Goal: Information Seeking & Learning: Learn about a topic

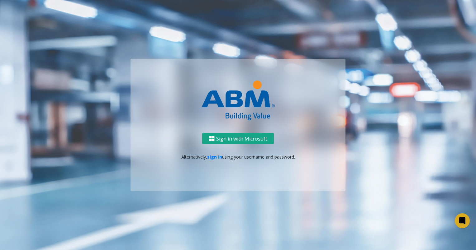
click at [220, 139] on button "Sign in with Microsoft" at bounding box center [238, 139] width 72 height 12
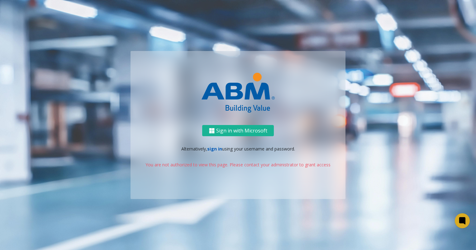
click at [210, 149] on link "sign in" at bounding box center [214, 149] width 15 height 6
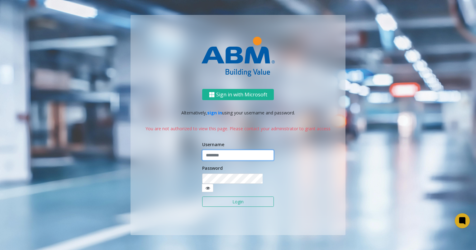
click at [214, 157] on input "text" at bounding box center [238, 155] width 72 height 11
click at [229, 161] on input "**********" at bounding box center [238, 155] width 72 height 11
paste input "**********"
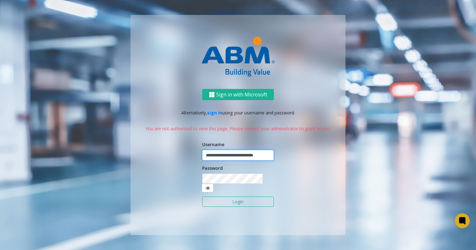
scroll to position [0, 2]
type input "**********"
click at [242, 197] on button "Login" at bounding box center [238, 202] width 72 height 11
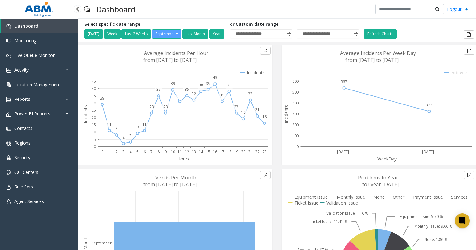
click at [27, 28] on span "Dashboard" at bounding box center [26, 26] width 24 height 6
click at [25, 39] on span "Monitoring" at bounding box center [25, 41] width 22 height 6
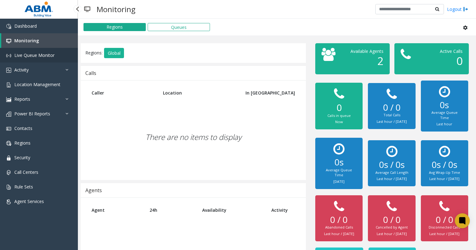
click at [24, 56] on span "Live Queue Monitor" at bounding box center [34, 55] width 40 height 6
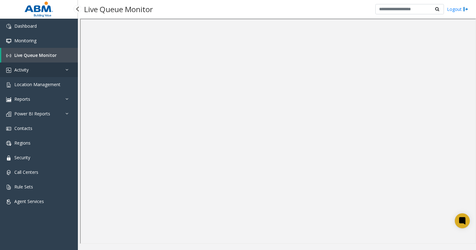
click at [68, 68] on icon at bounding box center [68, 70] width 6 height 4
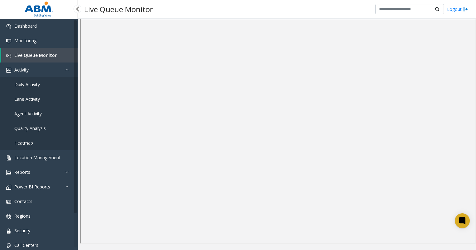
click at [22, 86] on span "Daily Activity" at bounding box center [27, 85] width 26 height 6
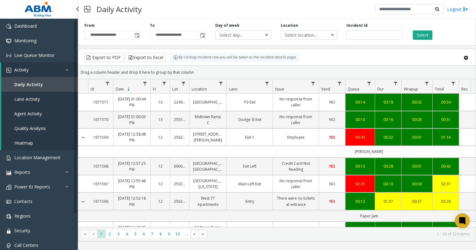
click at [31, 101] on span "Lane Activity" at bounding box center [27, 99] width 26 height 6
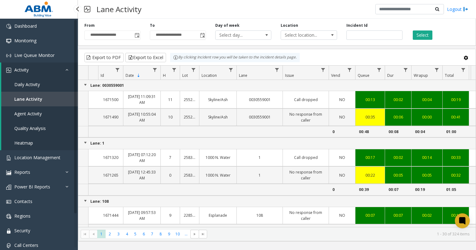
click at [30, 112] on span "Agent Activity" at bounding box center [27, 114] width 27 height 6
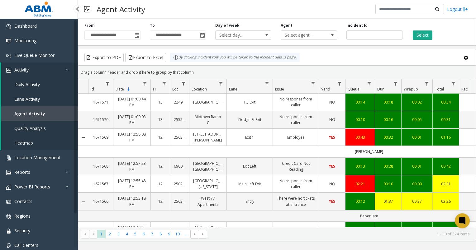
click at [39, 129] on span "Quality Analysis" at bounding box center [29, 128] width 31 height 6
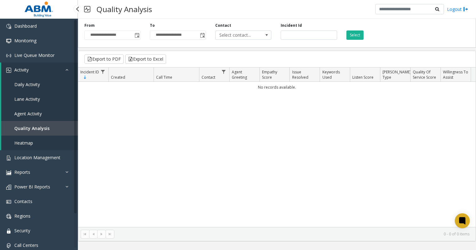
click at [33, 143] on span "Heatmap" at bounding box center [23, 143] width 19 height 6
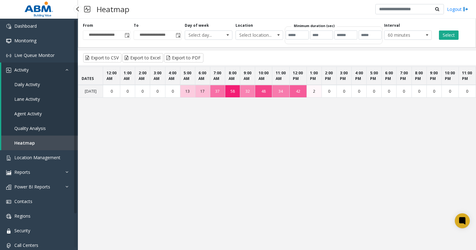
click at [39, 128] on span "Quality Analysis" at bounding box center [29, 128] width 31 height 6
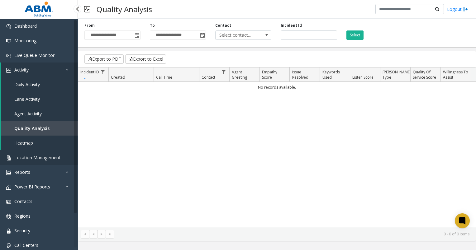
click at [41, 159] on span "Location Management" at bounding box center [37, 158] width 46 height 6
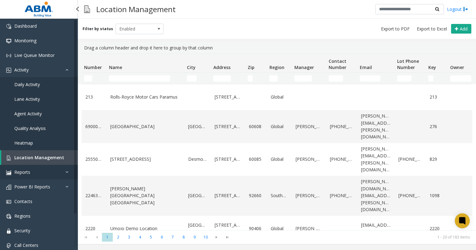
click at [68, 173] on icon at bounding box center [68, 172] width 6 height 4
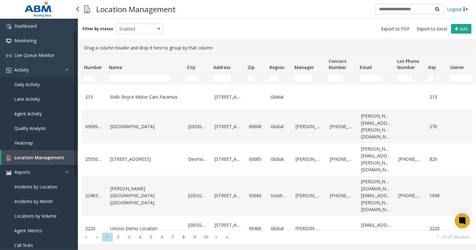
scroll to position [31, 0]
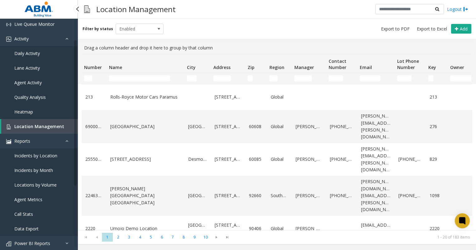
click at [40, 157] on span "Incidents by Location" at bounding box center [35, 156] width 43 height 6
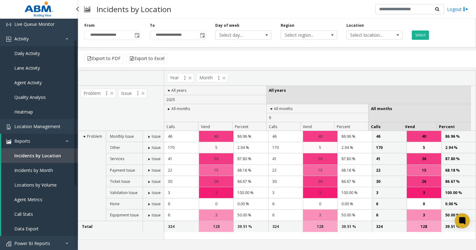
click at [44, 169] on span "Incidents by Month" at bounding box center [33, 170] width 39 height 6
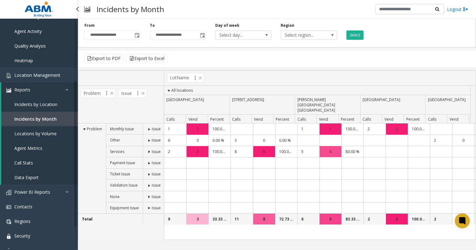
scroll to position [93, 0]
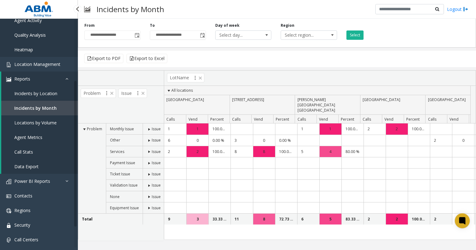
click at [42, 123] on span "Locations by Volume" at bounding box center [35, 123] width 42 height 6
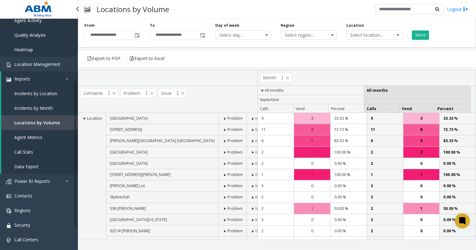
click at [42, 137] on link "Agent Metrics" at bounding box center [39, 137] width 77 height 15
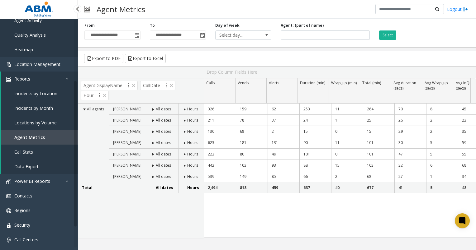
click at [35, 151] on link "Call Stats" at bounding box center [39, 152] width 77 height 15
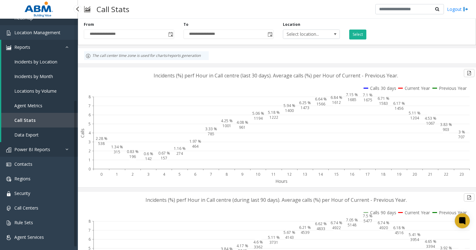
scroll to position [125, 0]
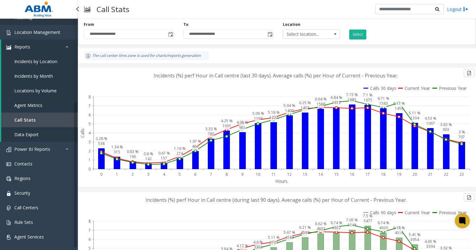
click at [35, 134] on span "Data Export" at bounding box center [26, 135] width 24 height 6
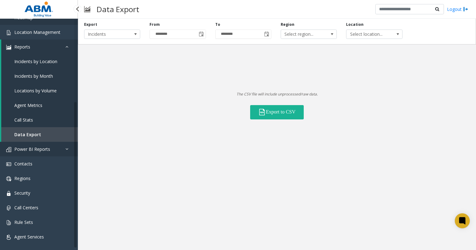
click at [33, 151] on span "Power BI Reports" at bounding box center [32, 149] width 36 height 6
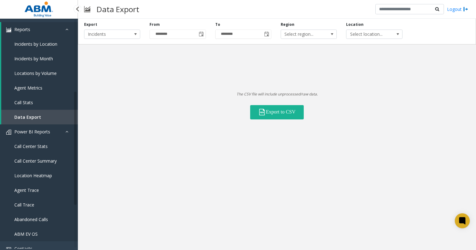
scroll to position [157, 0]
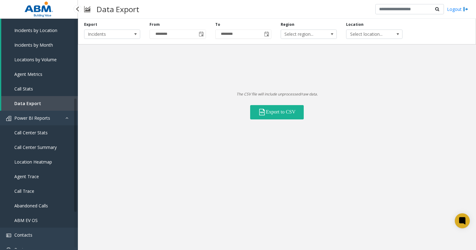
click at [46, 133] on span "Call Center Stats" at bounding box center [30, 133] width 33 height 6
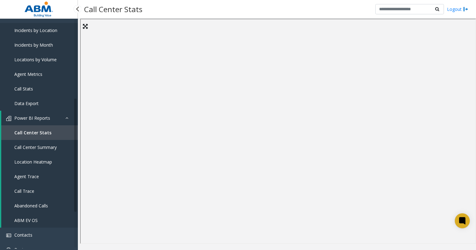
click at [44, 148] on span "Call Center Summary" at bounding box center [35, 147] width 42 height 6
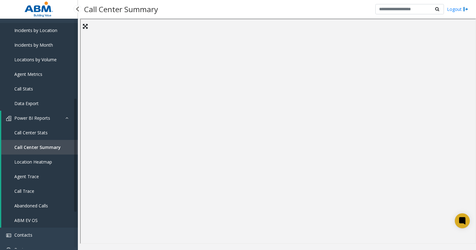
click at [47, 162] on span "Location Heatmap" at bounding box center [33, 162] width 38 height 6
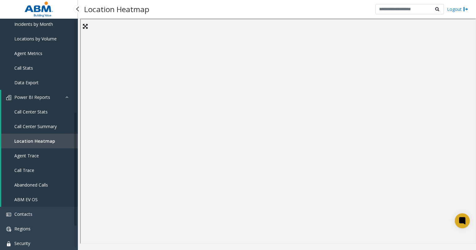
scroll to position [188, 0]
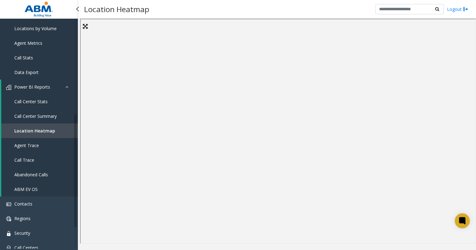
click at [30, 147] on span "Agent Trace" at bounding box center [26, 146] width 25 height 6
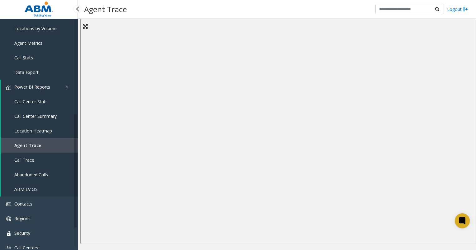
click at [27, 160] on span "Call Trace" at bounding box center [24, 160] width 20 height 6
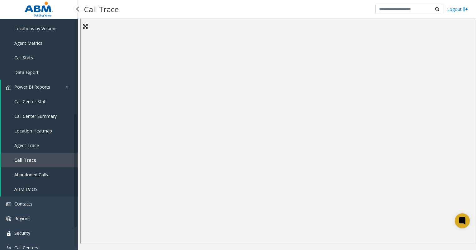
click at [42, 173] on span "Abandoned Calls" at bounding box center [31, 175] width 34 height 6
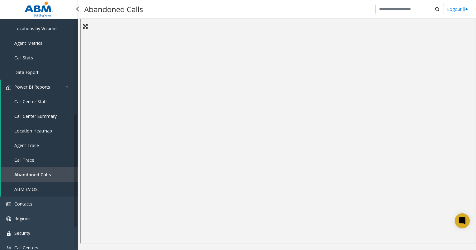
click at [35, 189] on span "ABM EV OS" at bounding box center [25, 189] width 23 height 6
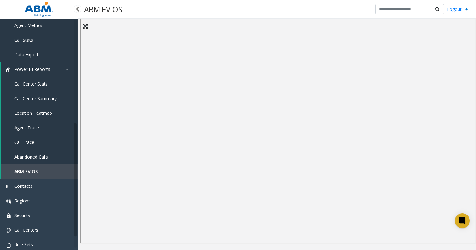
scroll to position [228, 0]
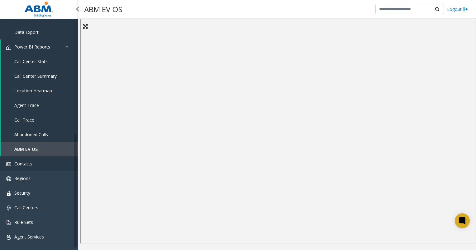
click at [23, 162] on span "Contacts" at bounding box center [23, 164] width 18 height 6
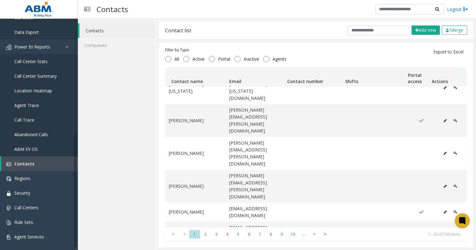
scroll to position [191, 0]
click at [24, 178] on span "Regions" at bounding box center [22, 179] width 16 height 6
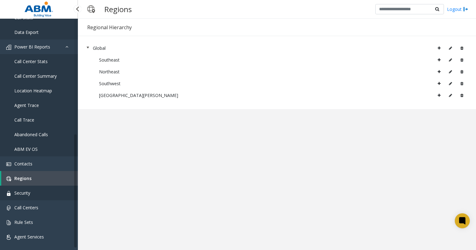
click at [27, 191] on span "Security" at bounding box center [22, 193] width 16 height 6
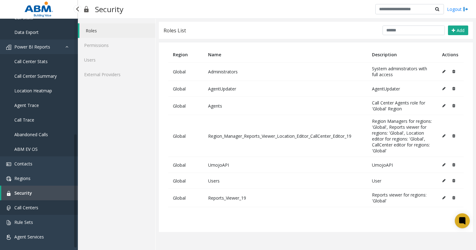
click at [29, 208] on span "Call Centers" at bounding box center [26, 208] width 24 height 6
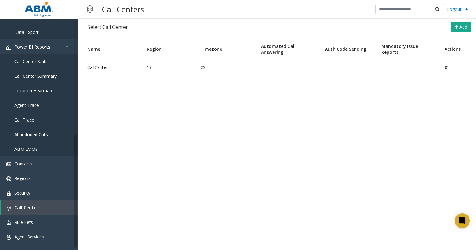
click at [163, 67] on td "19" at bounding box center [169, 67] width 54 height 15
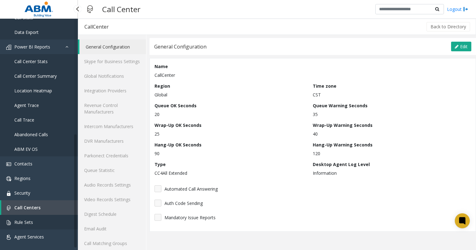
click at [34, 223] on link "Rule Sets" at bounding box center [39, 222] width 78 height 15
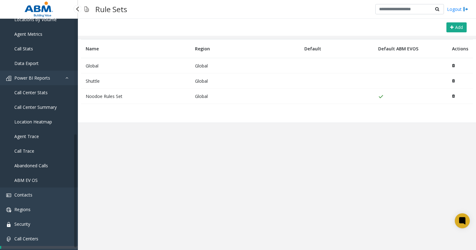
scroll to position [228, 0]
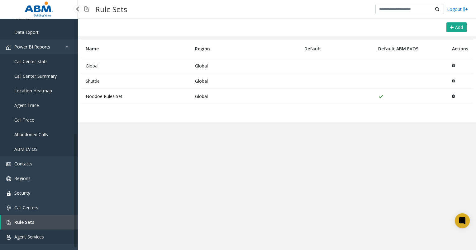
click at [27, 237] on span "Agent Services" at bounding box center [29, 237] width 30 height 6
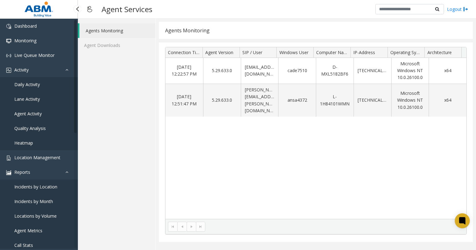
click at [32, 84] on span "Daily Activity" at bounding box center [27, 85] width 26 height 6
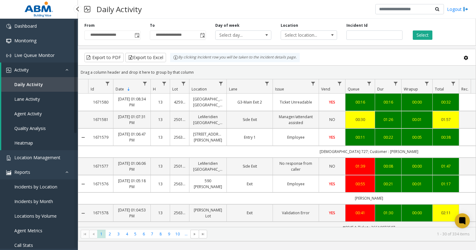
click at [22, 100] on span "Lane Activity" at bounding box center [27, 99] width 26 height 6
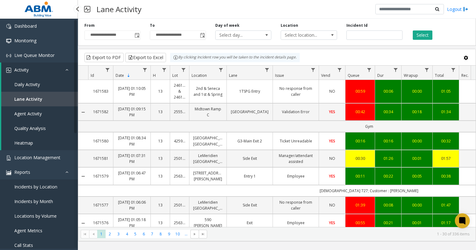
click at [29, 87] on span "Daily Activity" at bounding box center [27, 85] width 26 height 6
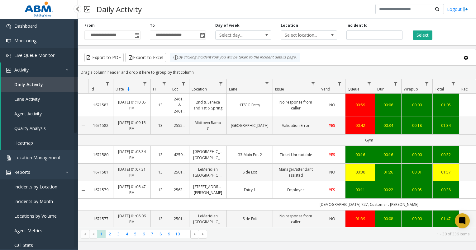
click at [46, 56] on span "Live Queue Monitor" at bounding box center [34, 55] width 40 height 6
